Goal: Transaction & Acquisition: Purchase product/service

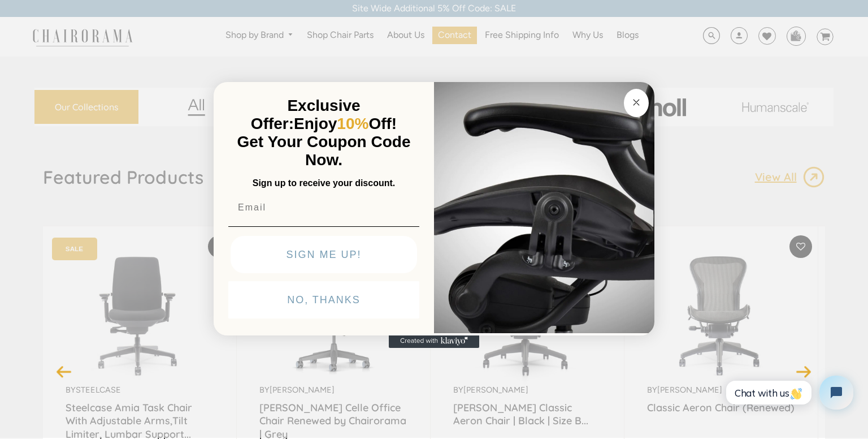
click at [638, 106] on circle "Close dialog" at bounding box center [636, 102] width 13 height 13
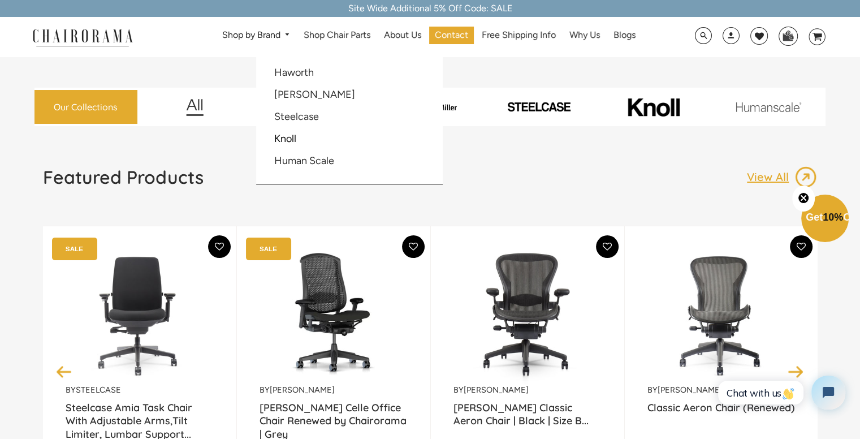
click at [253, 32] on link "Shop by Brand" at bounding box center [256, 36] width 80 height 18
click at [307, 89] on link "[PERSON_NAME]" at bounding box center [314, 94] width 81 height 12
